Goal: Find specific page/section: Find specific page/section

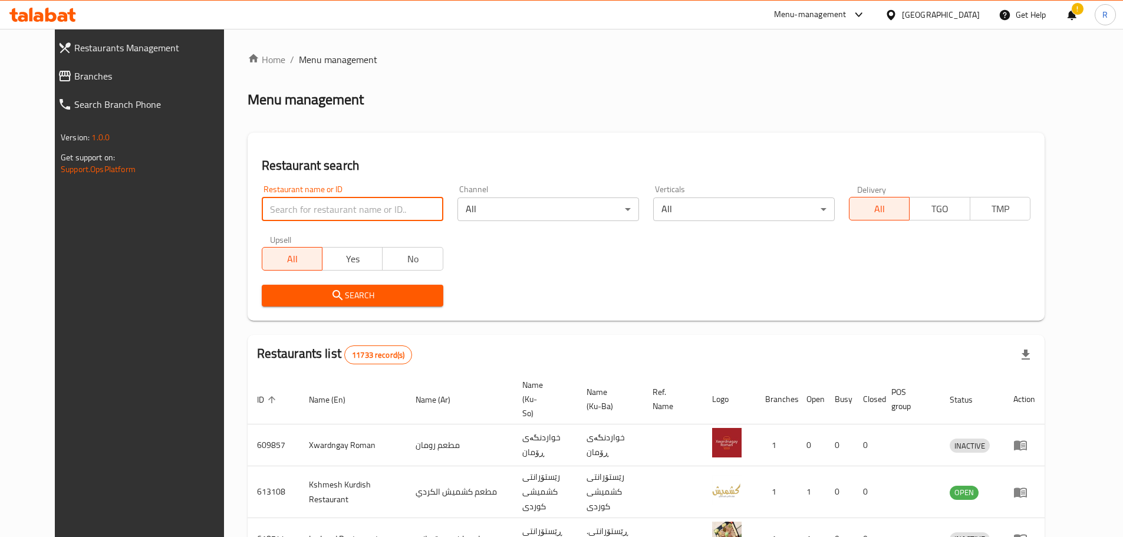
click at [390, 207] on input "search" at bounding box center [353, 210] width 182 height 24
type input "burger king"
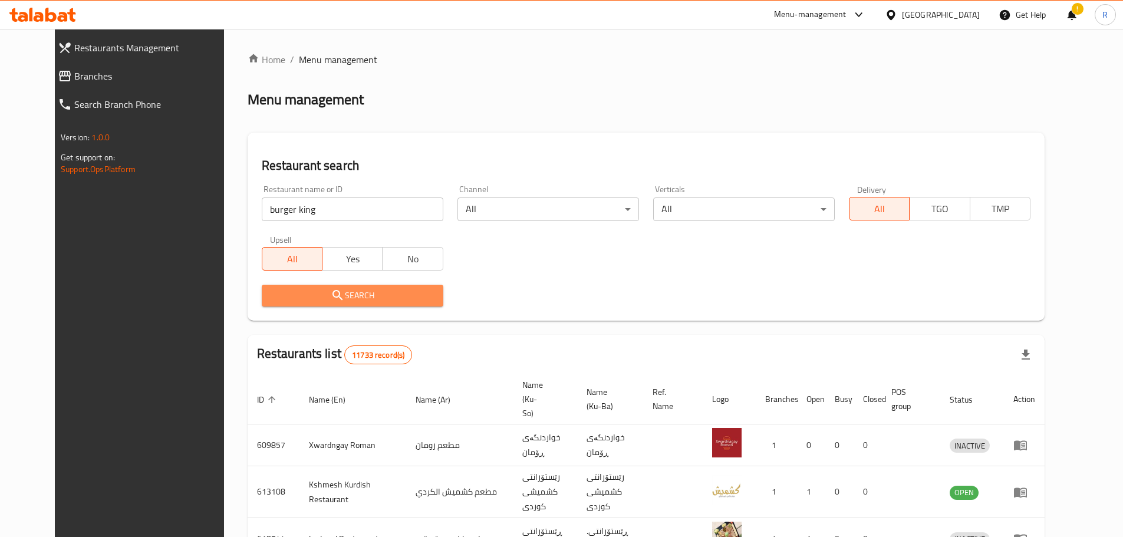
click at [349, 288] on span "Search" at bounding box center [352, 295] width 163 height 15
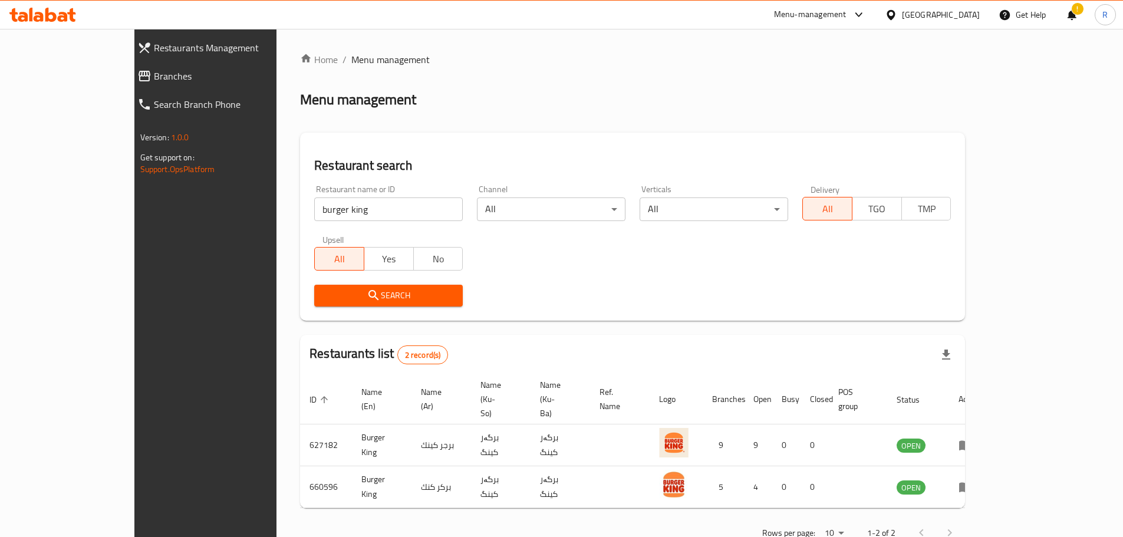
scroll to position [8, 0]
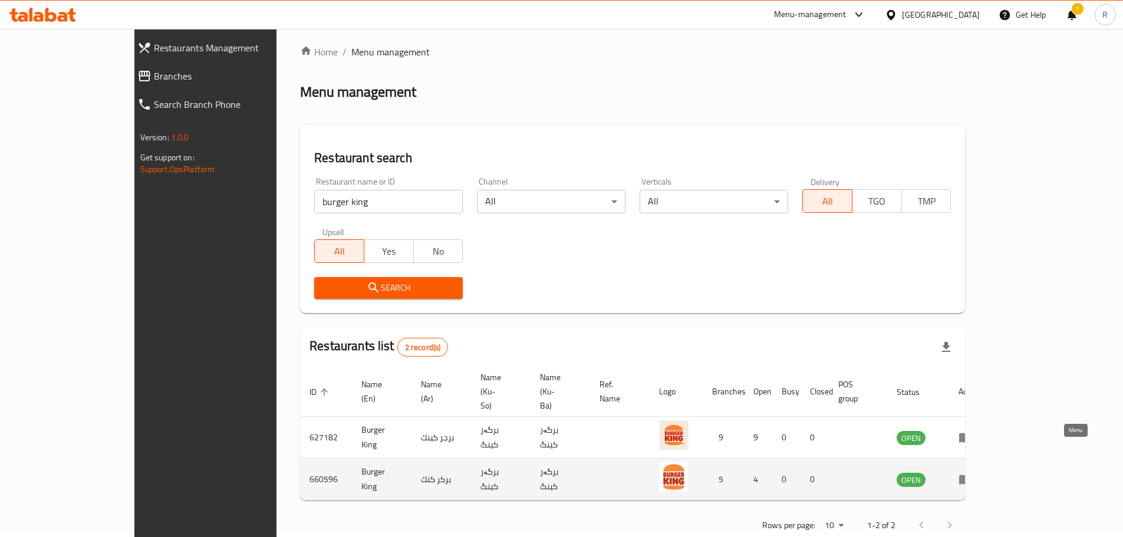
click at [972, 475] on icon "enhanced table" at bounding box center [965, 480] width 13 height 10
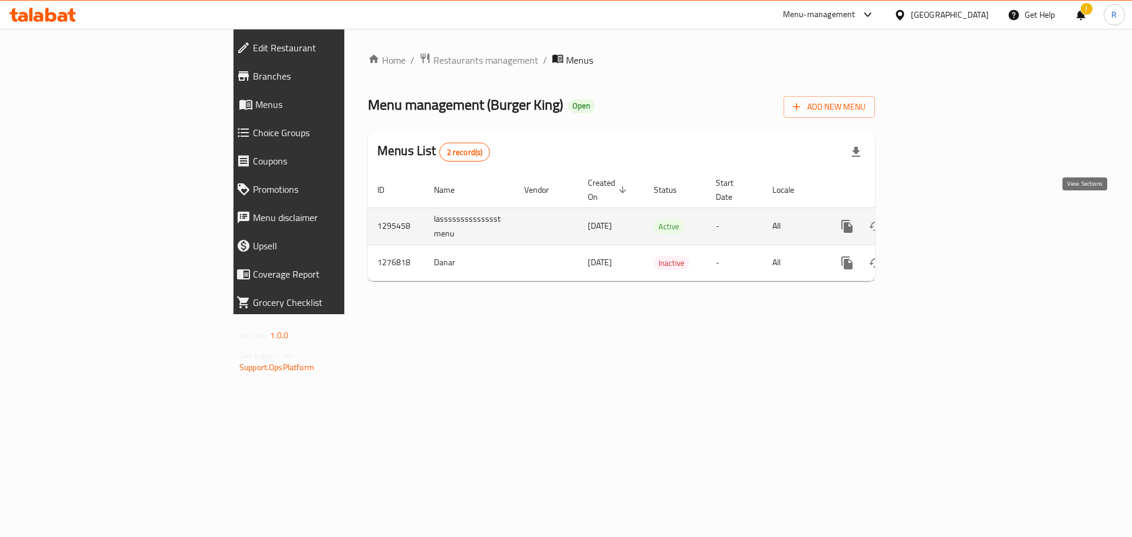
click at [938, 221] on icon "enhanced table" at bounding box center [932, 226] width 11 height 11
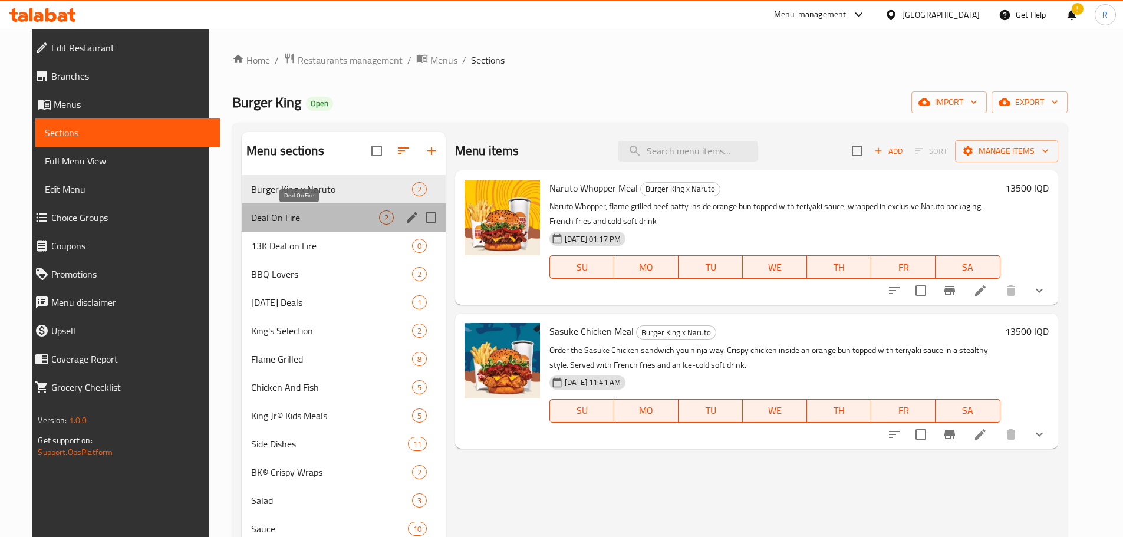
click at [285, 211] on span "Deal On Fire" at bounding box center [315, 218] width 128 height 14
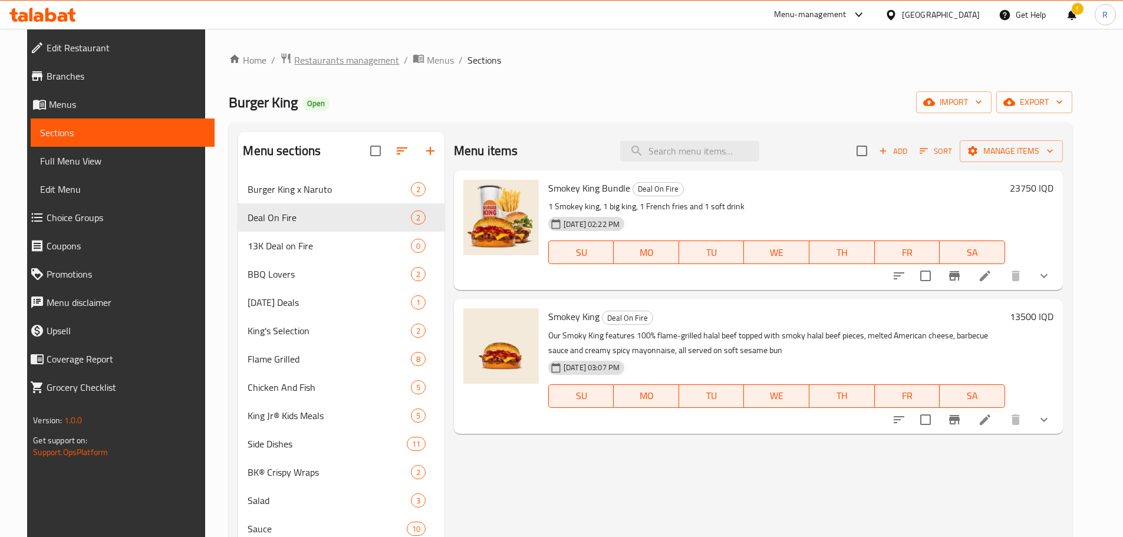
click at [345, 60] on span "Restaurants management" at bounding box center [346, 60] width 105 height 14
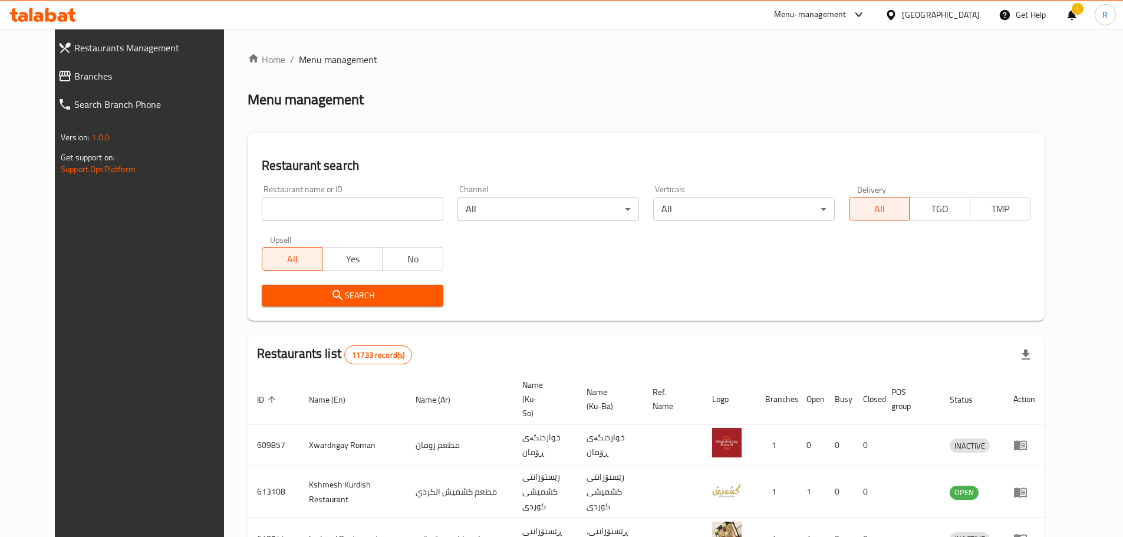
click at [393, 209] on input "search" at bounding box center [353, 210] width 182 height 24
type input "burger king"
click at [395, 302] on span "Search" at bounding box center [352, 295] width 163 height 15
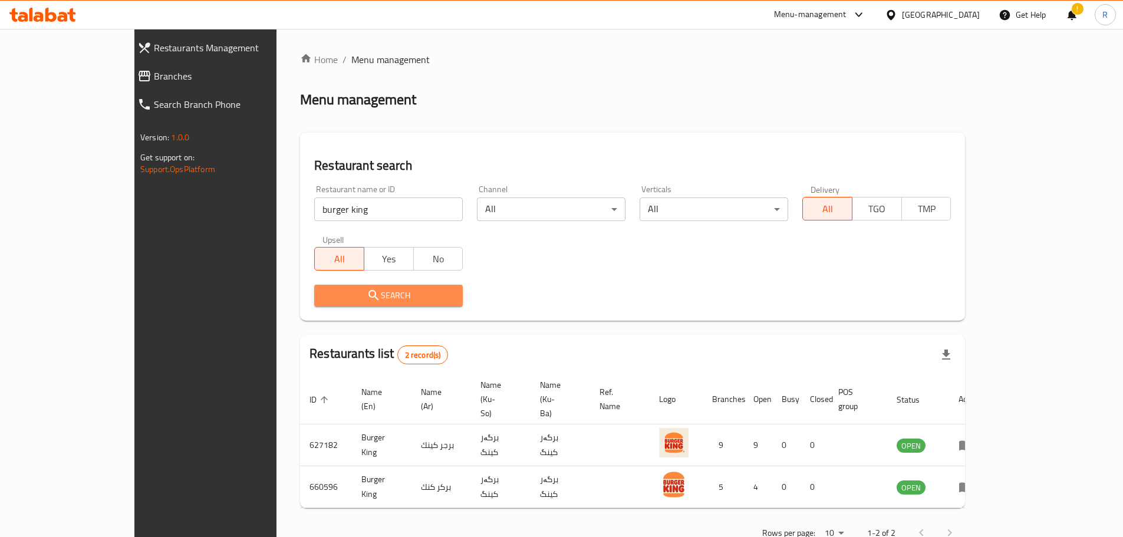
click at [395, 302] on span "Search" at bounding box center [389, 295] width 130 height 15
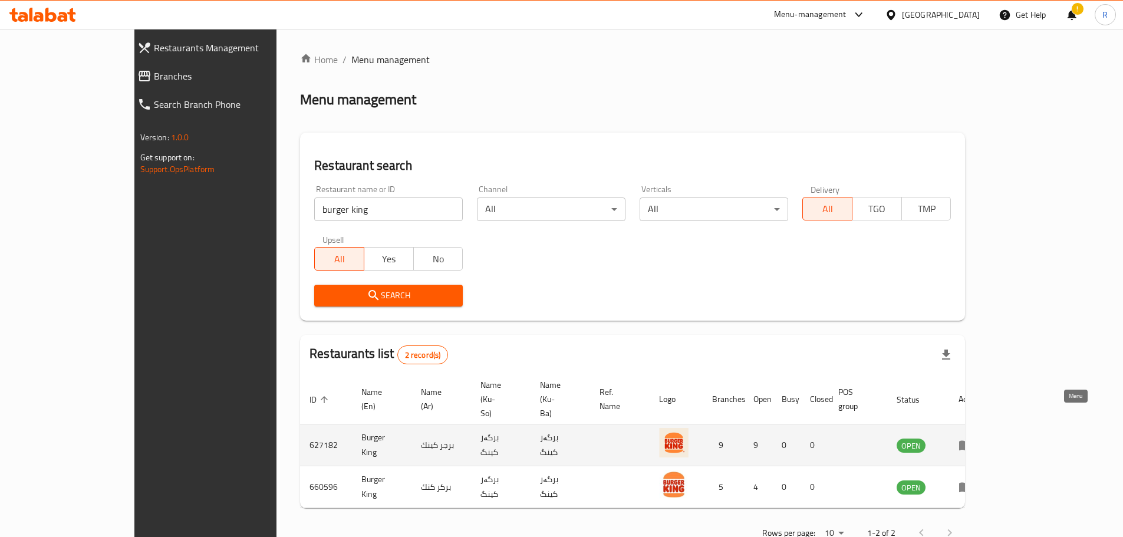
click at [973, 438] on icon "enhanced table" at bounding box center [966, 445] width 14 height 14
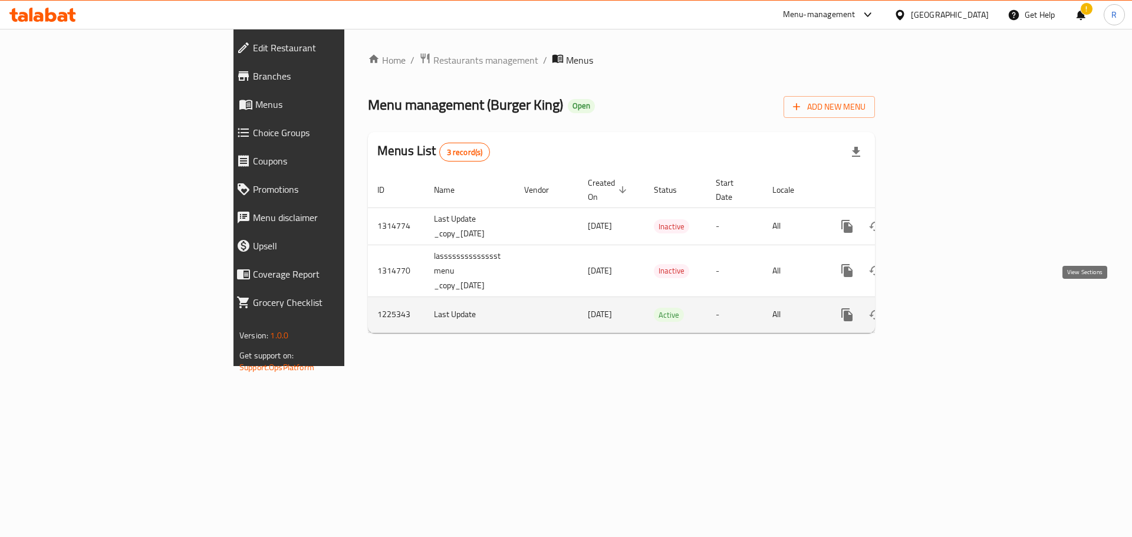
click at [939, 308] on icon "enhanced table" at bounding box center [932, 315] width 14 height 14
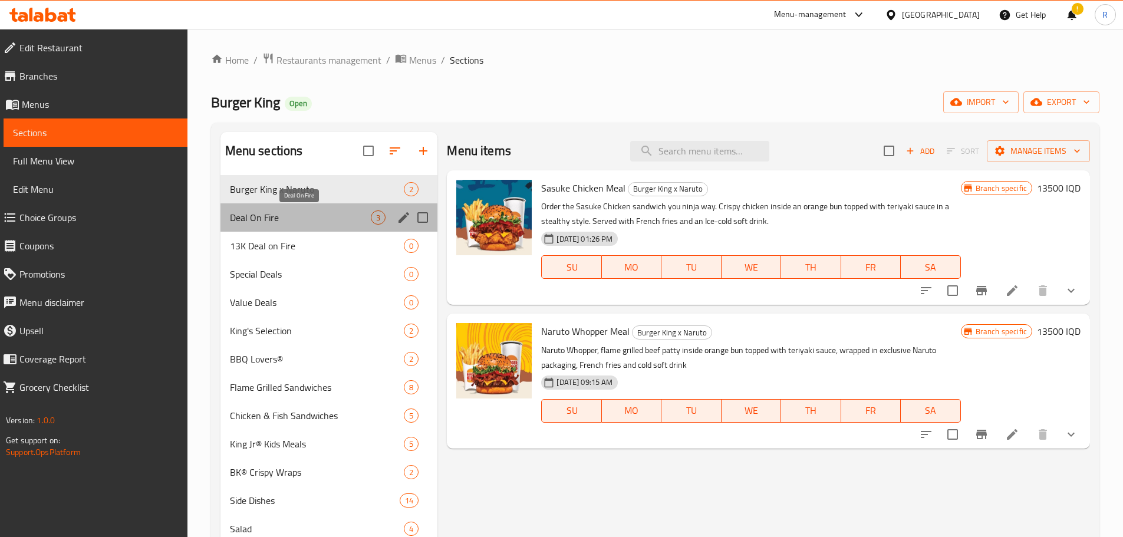
click at [253, 213] on span "Deal On Fire" at bounding box center [301, 218] width 142 height 14
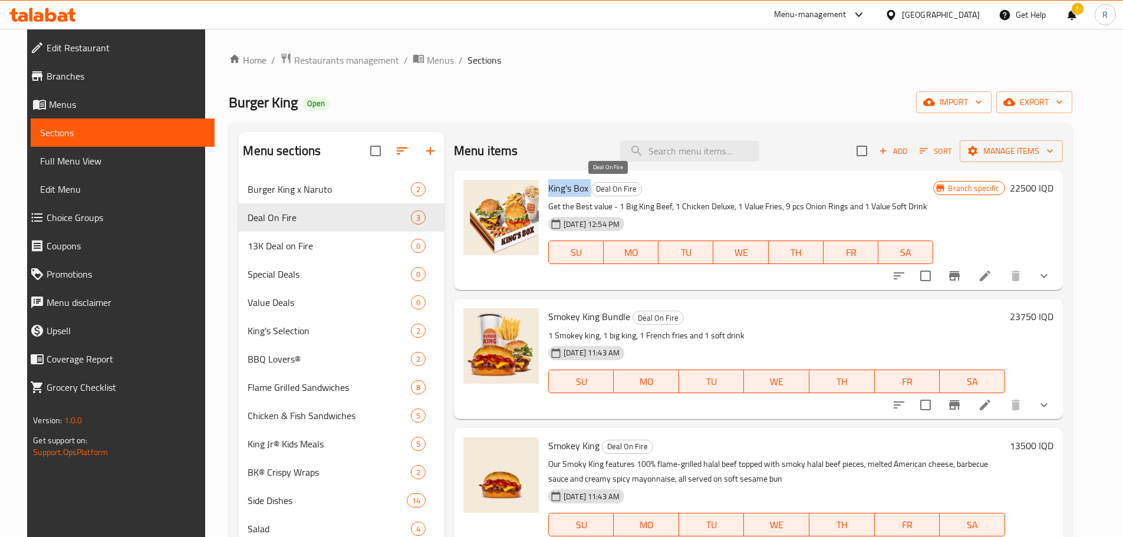
drag, startPoint x: 542, startPoint y: 192, endPoint x: 591, endPoint y: 192, distance: 49.5
click at [591, 192] on h6 "King's Box Deal On Fire" at bounding box center [740, 188] width 385 height 17
copy h6 "King's Box"
